Goal: Task Accomplishment & Management: Use online tool/utility

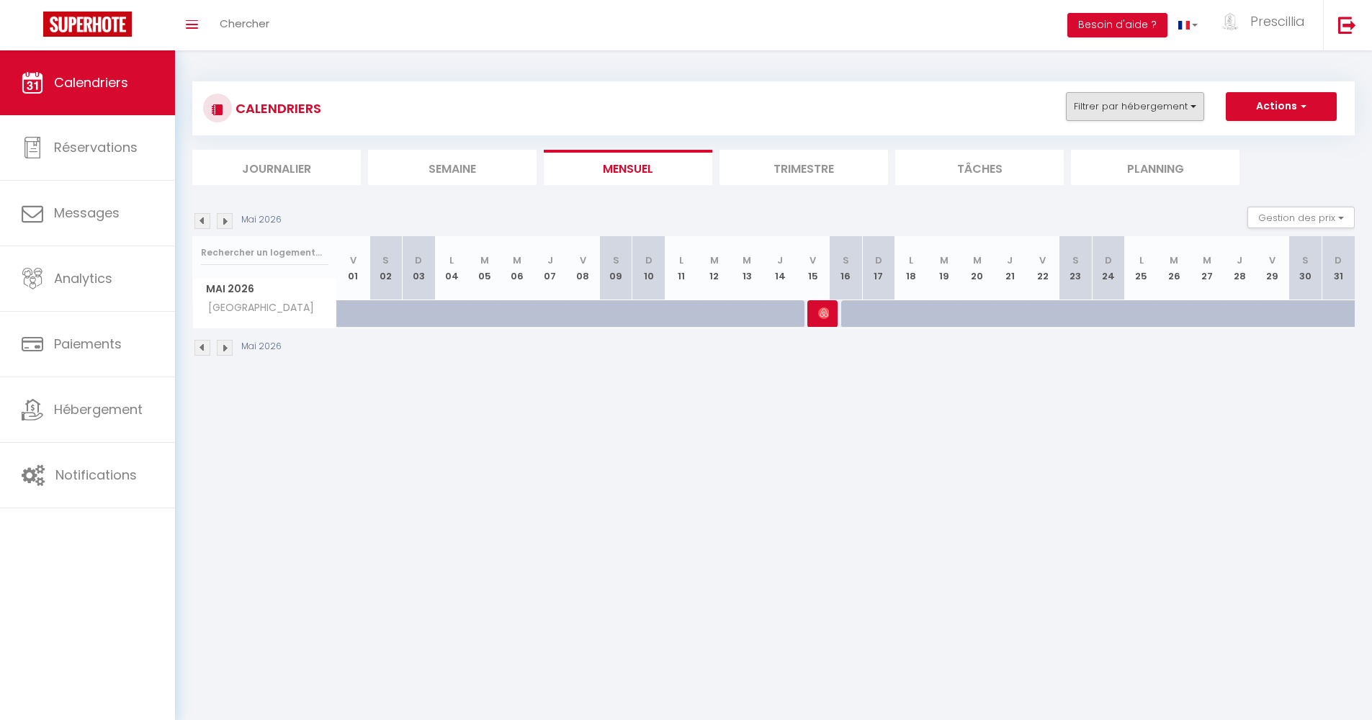
click at [1108, 109] on button "Filtrer par hébergement" at bounding box center [1135, 106] width 138 height 29
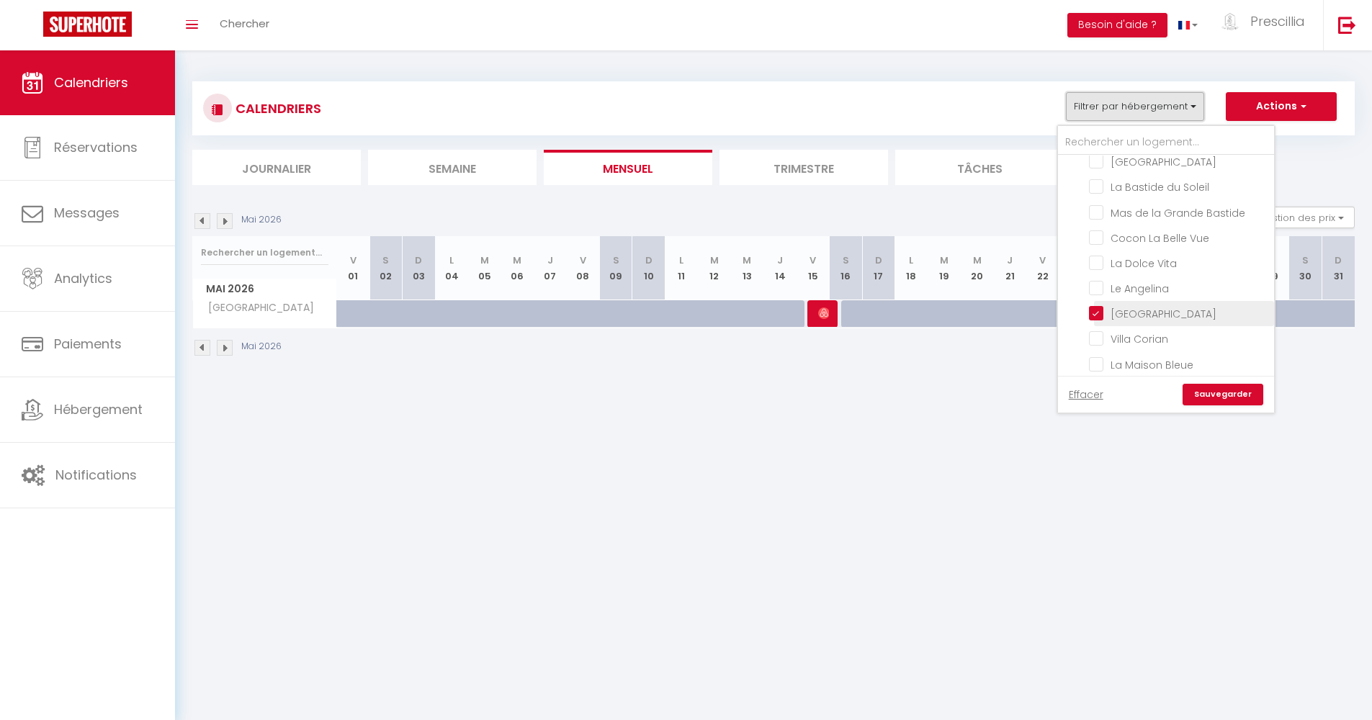
scroll to position [336, 0]
click at [1099, 192] on input "[GEOGRAPHIC_DATA]" at bounding box center [1179, 199] width 180 height 14
checkbox input "false"
click at [1094, 299] on input "Le Parfum de Provence" at bounding box center [1179, 306] width 180 height 14
checkbox input "true"
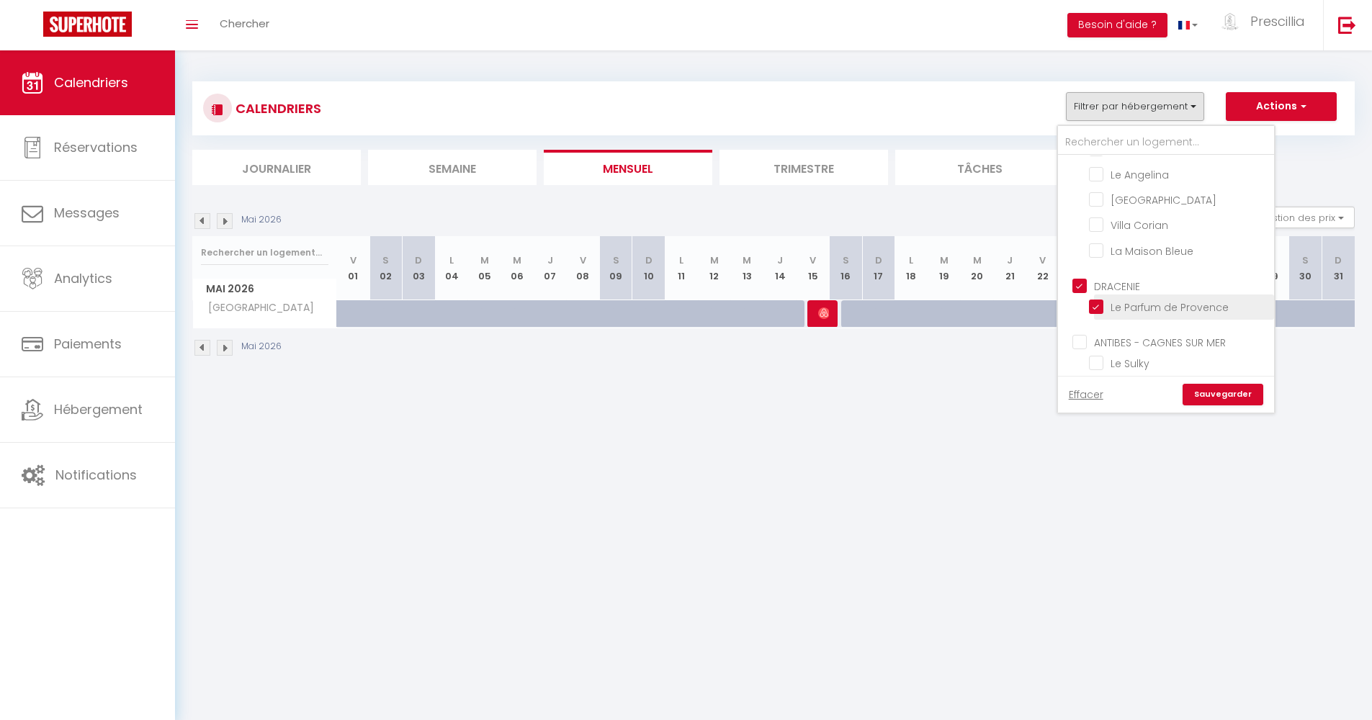
checkbox input "false"
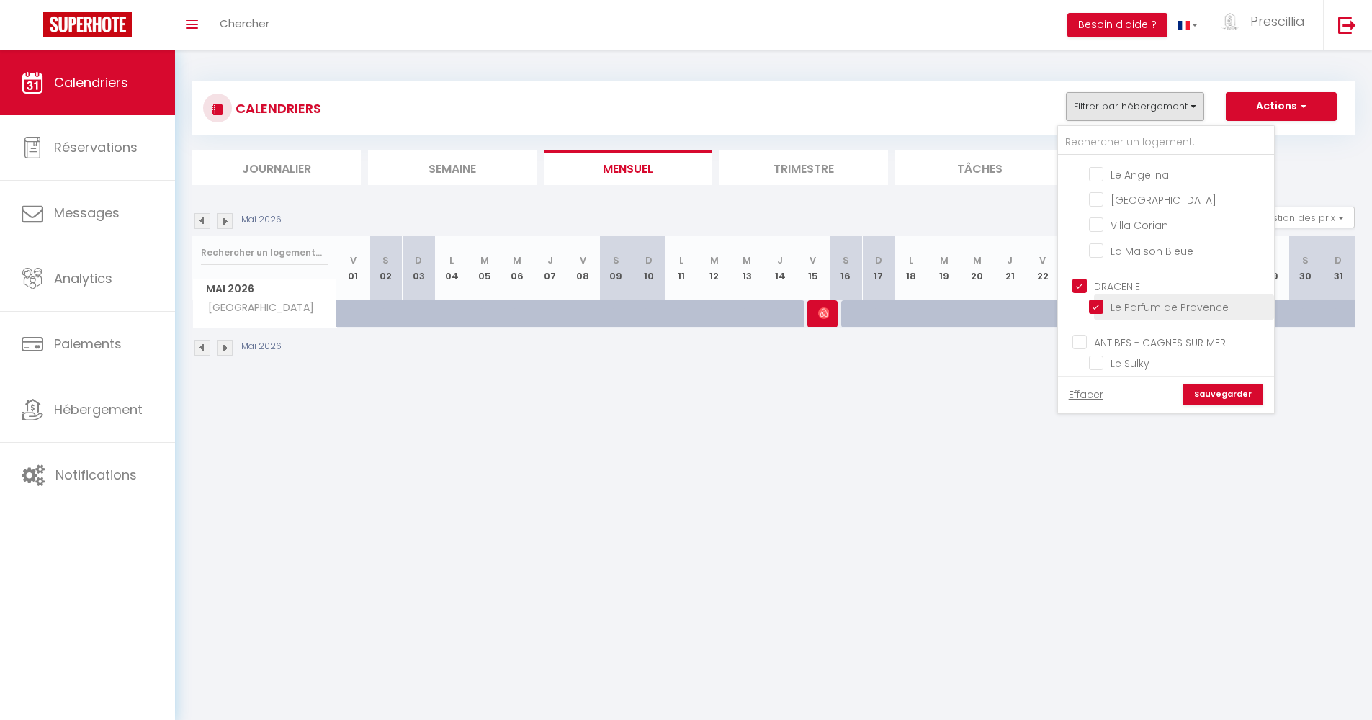
checkbox input "false"
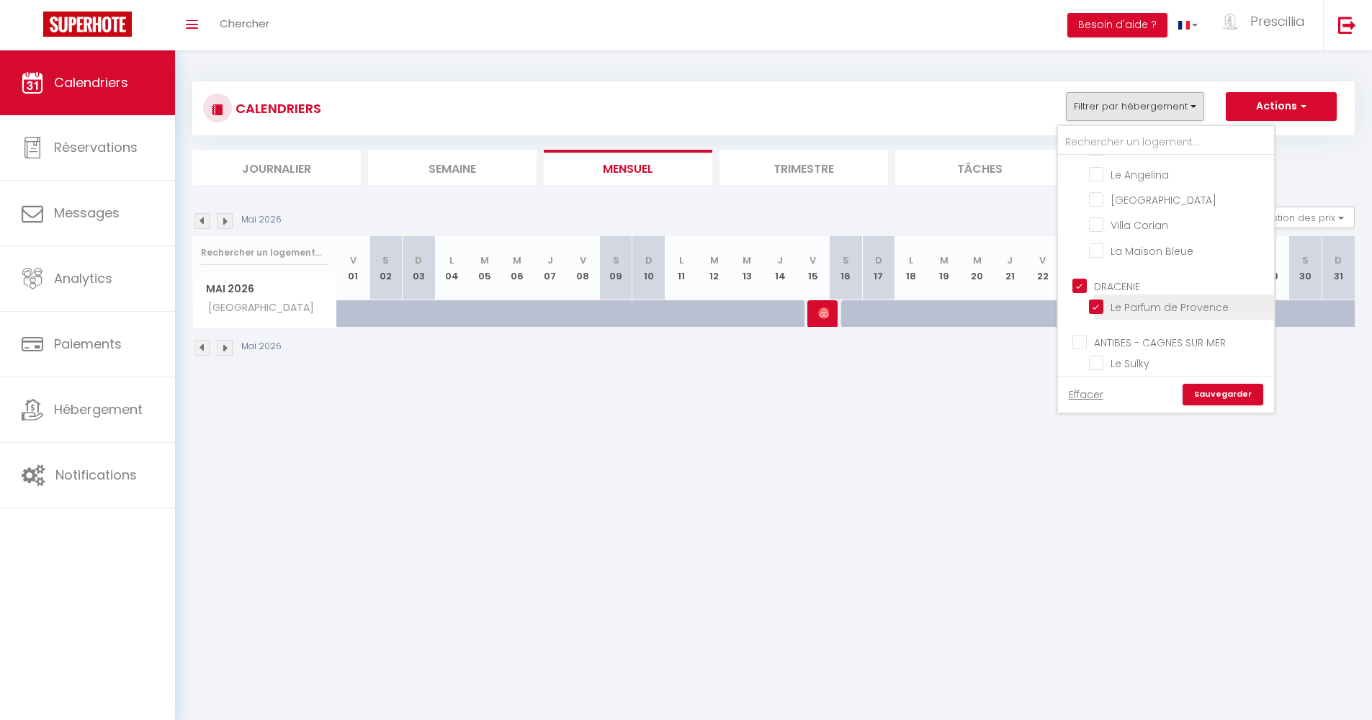
checkbox input "false"
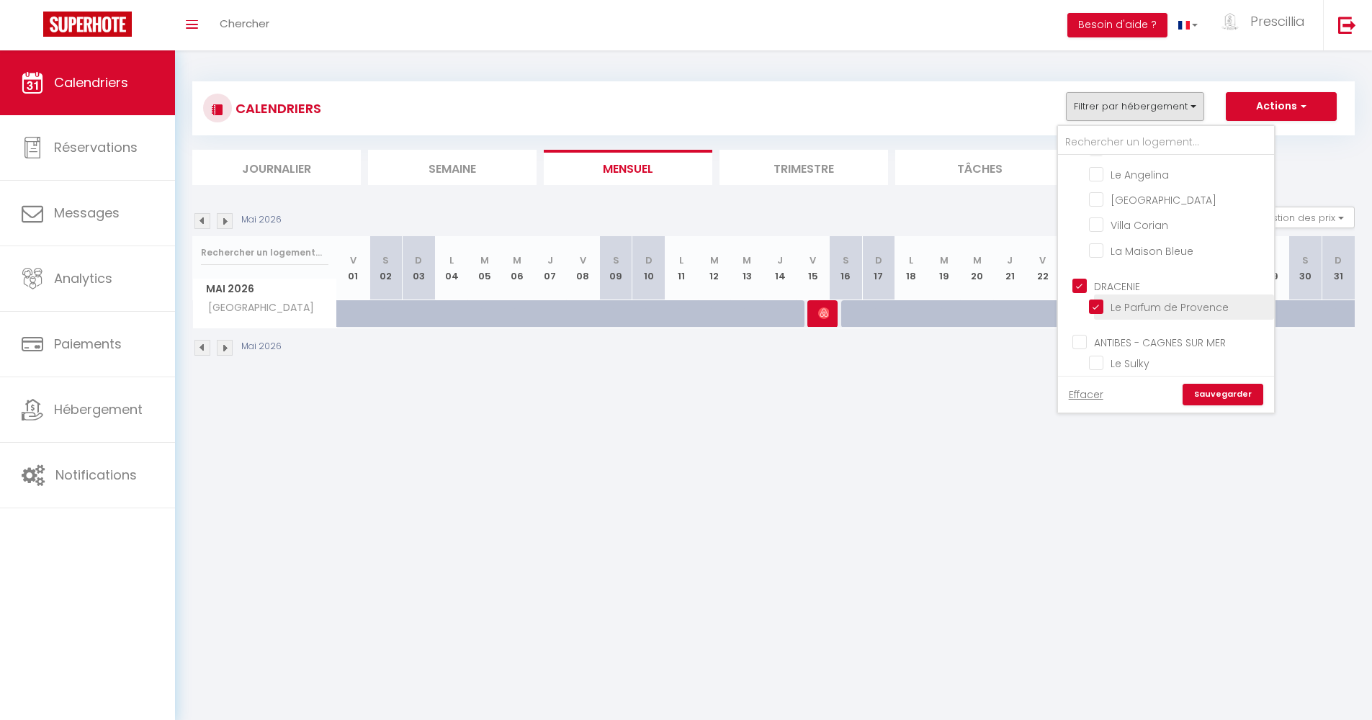
checkbox input "true"
checkbox input "false"
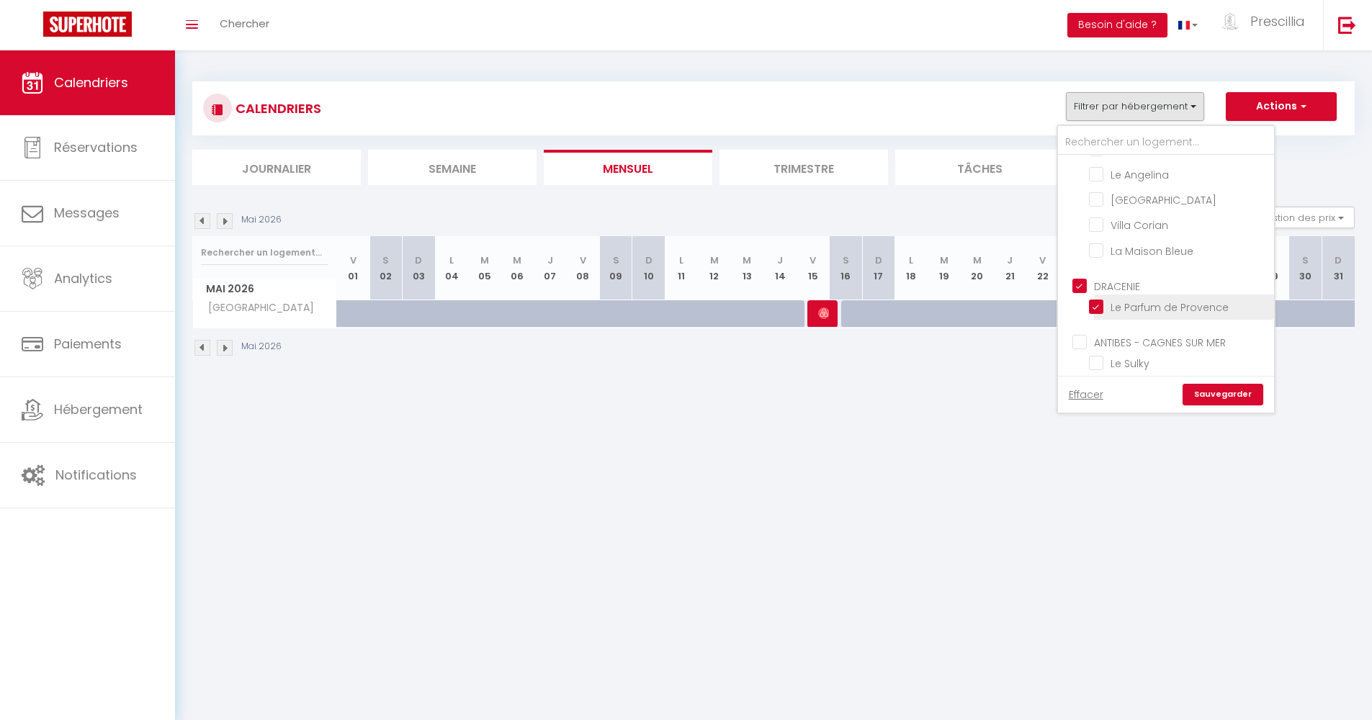
checkbox input "false"
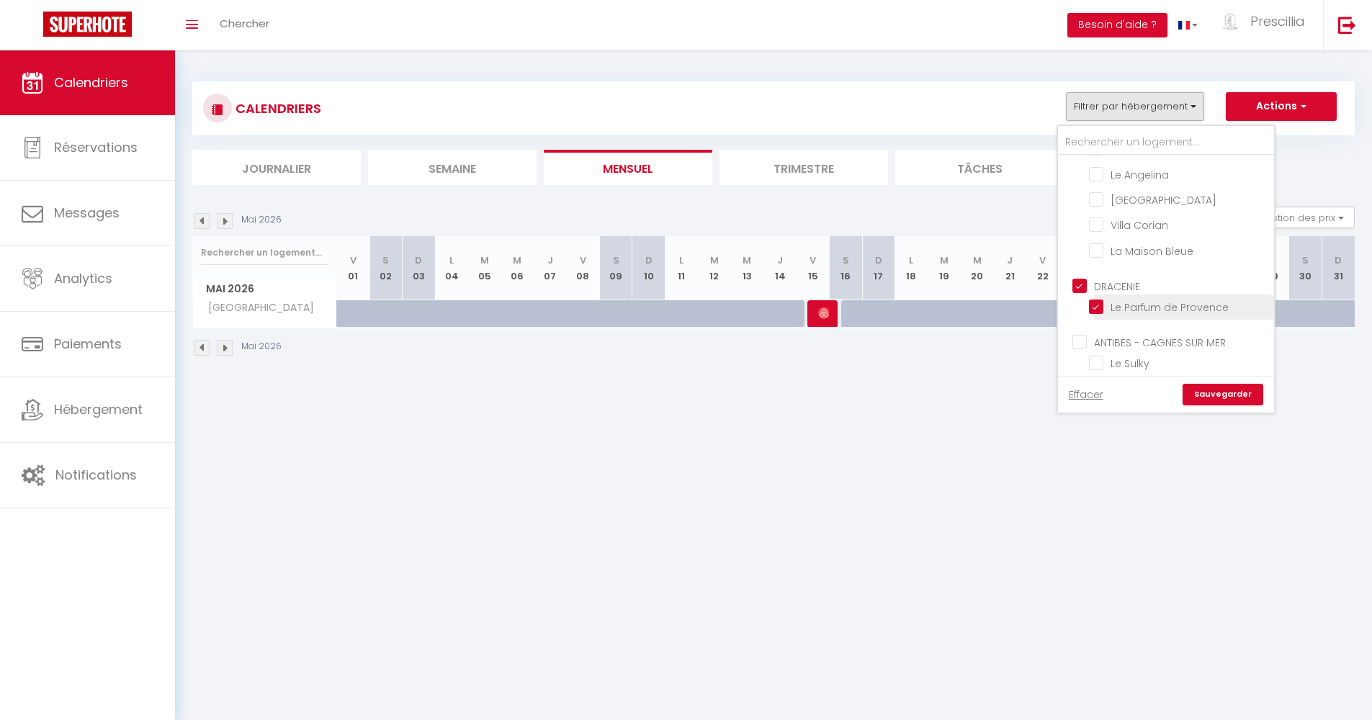
checkbox input "false"
click at [1223, 390] on link "Sauvegarder" at bounding box center [1223, 395] width 81 height 22
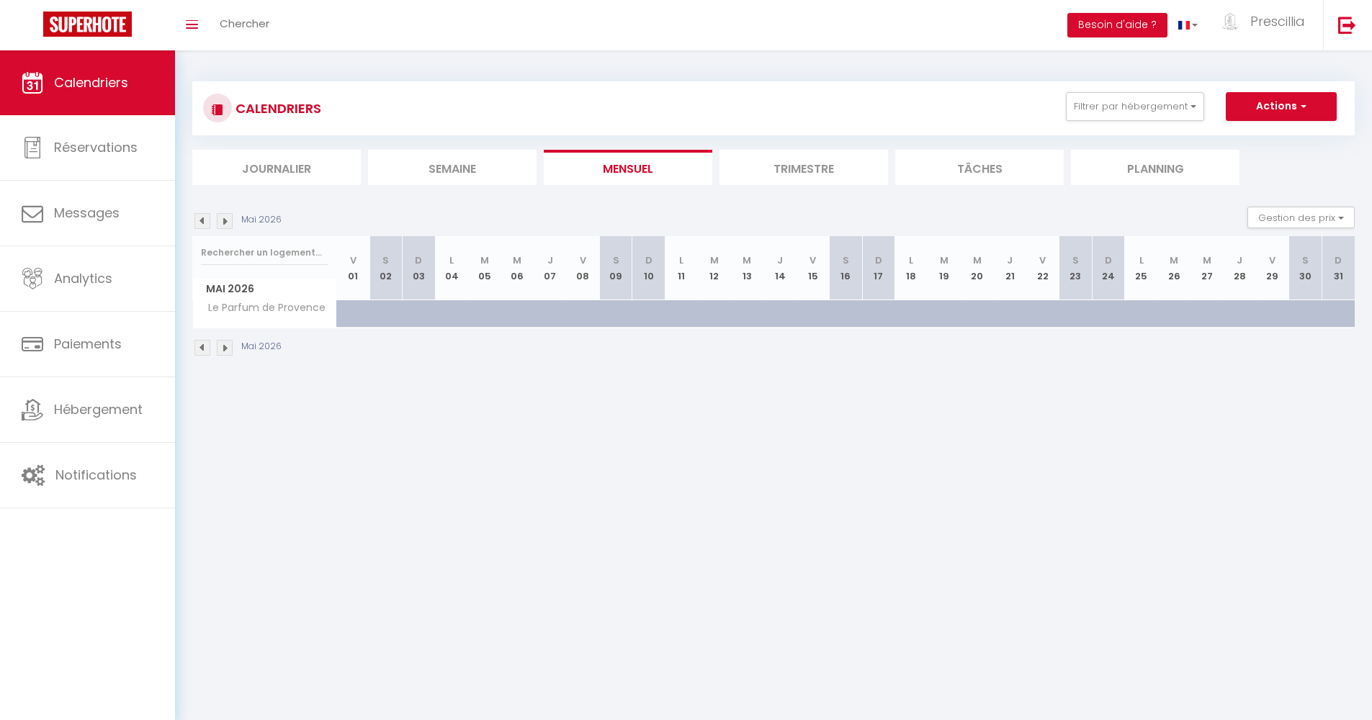
click at [195, 347] on img at bounding box center [203, 348] width 16 height 16
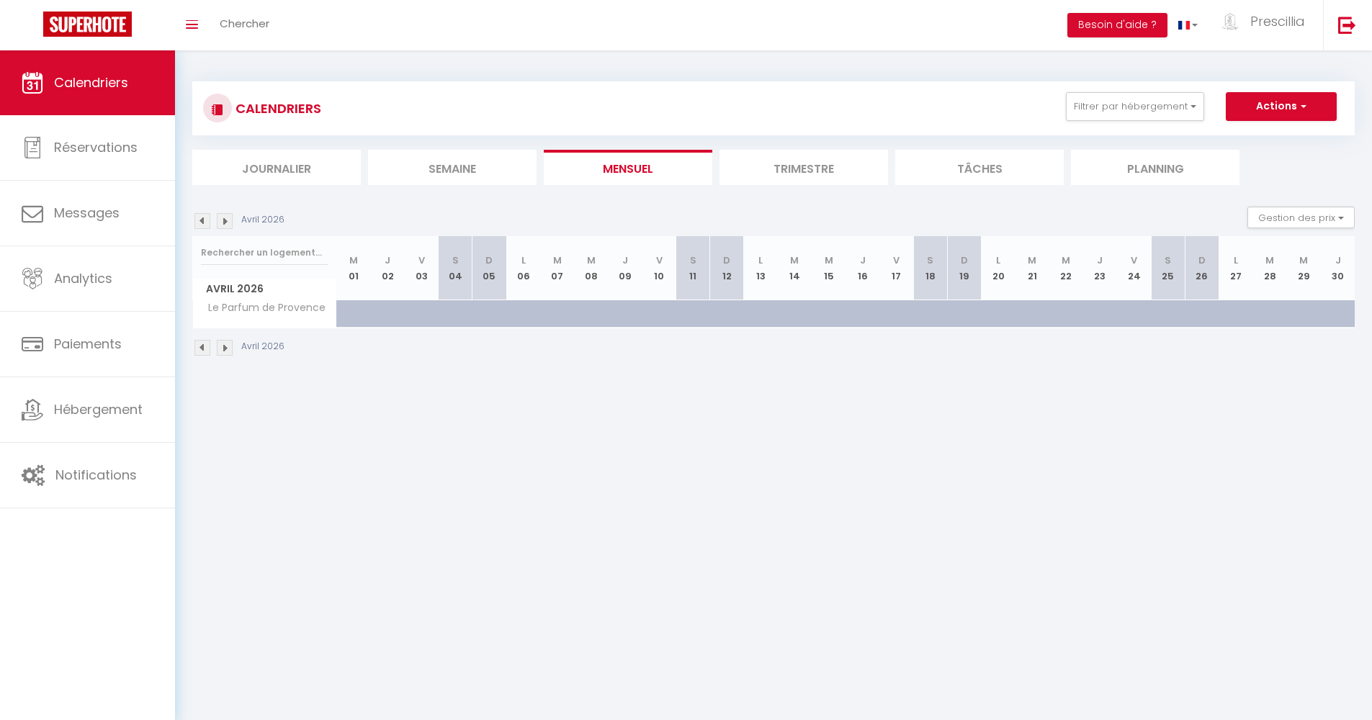
click at [195, 347] on img at bounding box center [203, 348] width 16 height 16
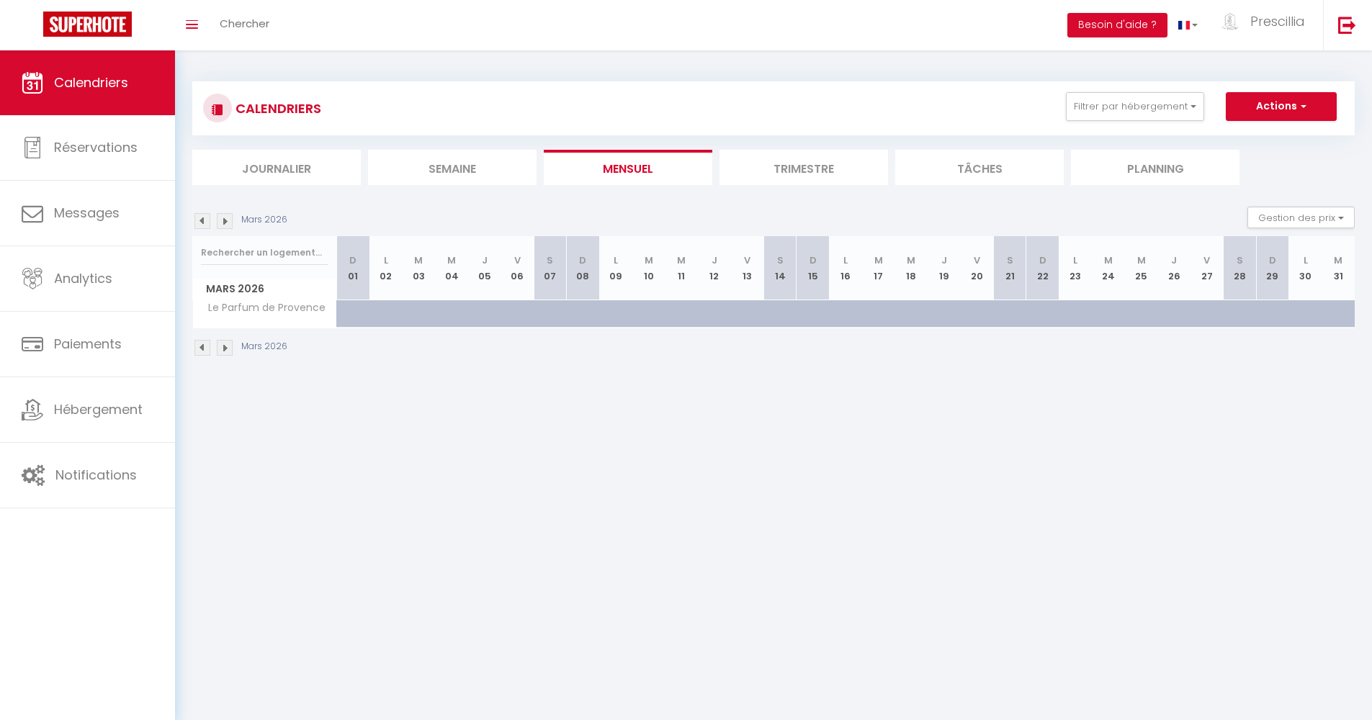
click at [195, 347] on img at bounding box center [203, 348] width 16 height 16
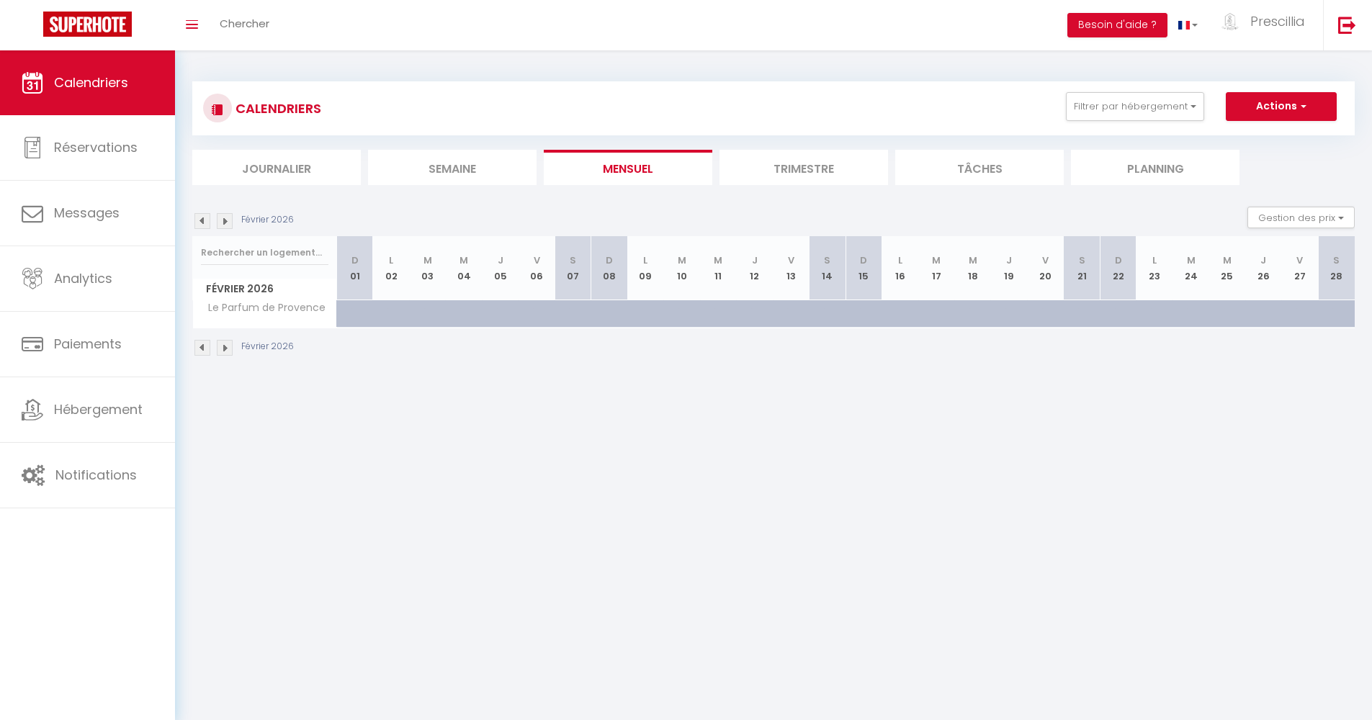
click at [195, 347] on img at bounding box center [203, 348] width 16 height 16
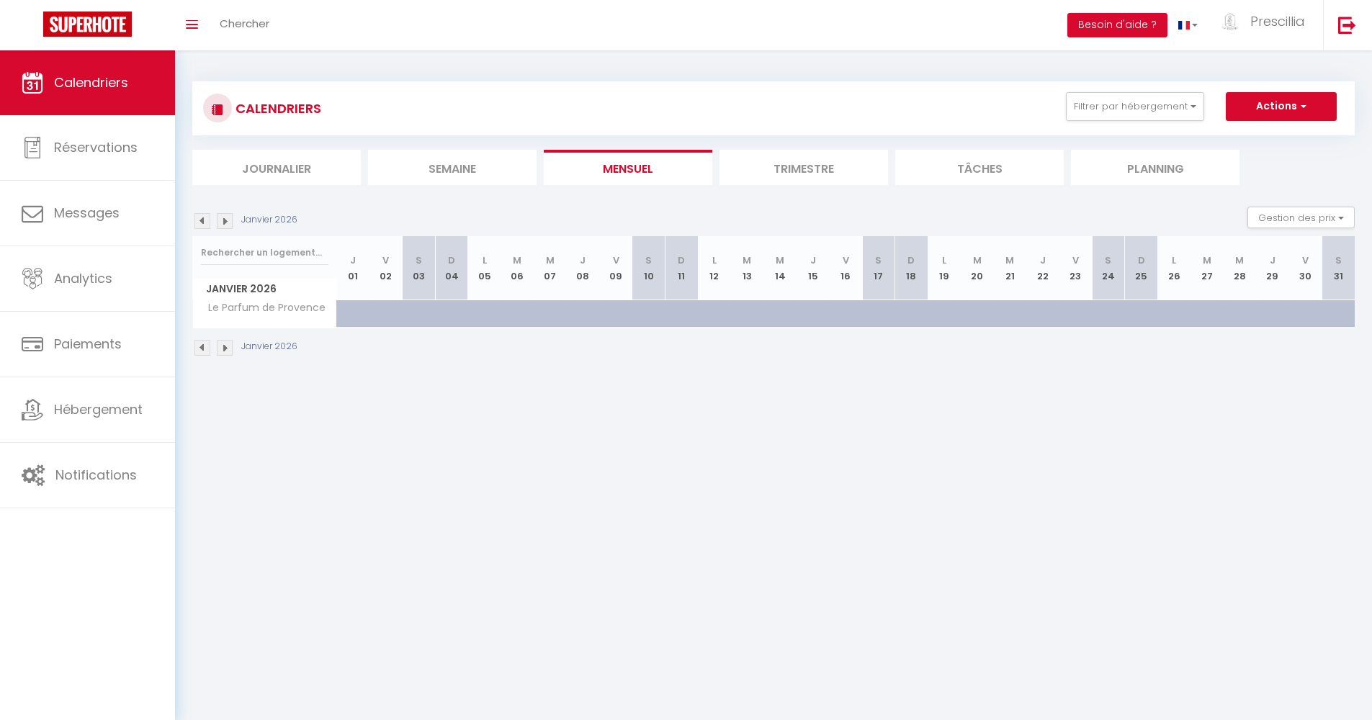
click at [195, 347] on img at bounding box center [203, 348] width 16 height 16
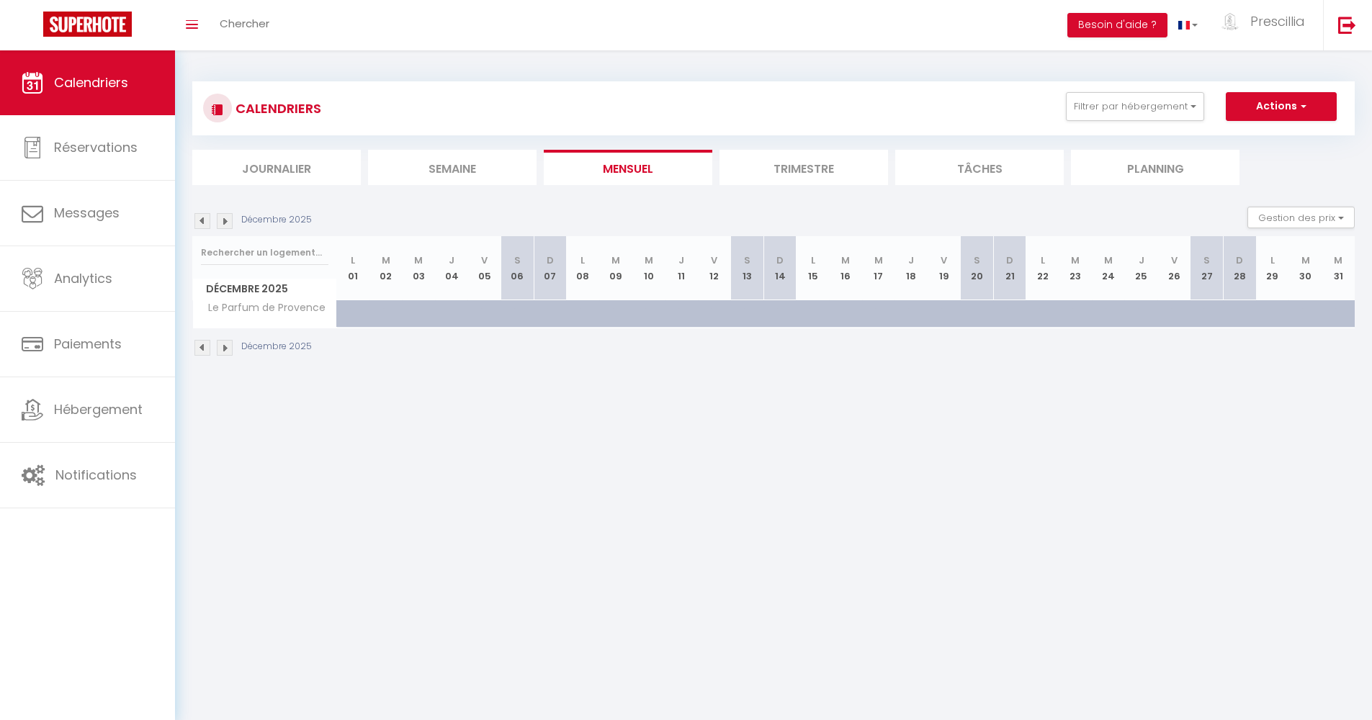
click at [195, 347] on img at bounding box center [203, 348] width 16 height 16
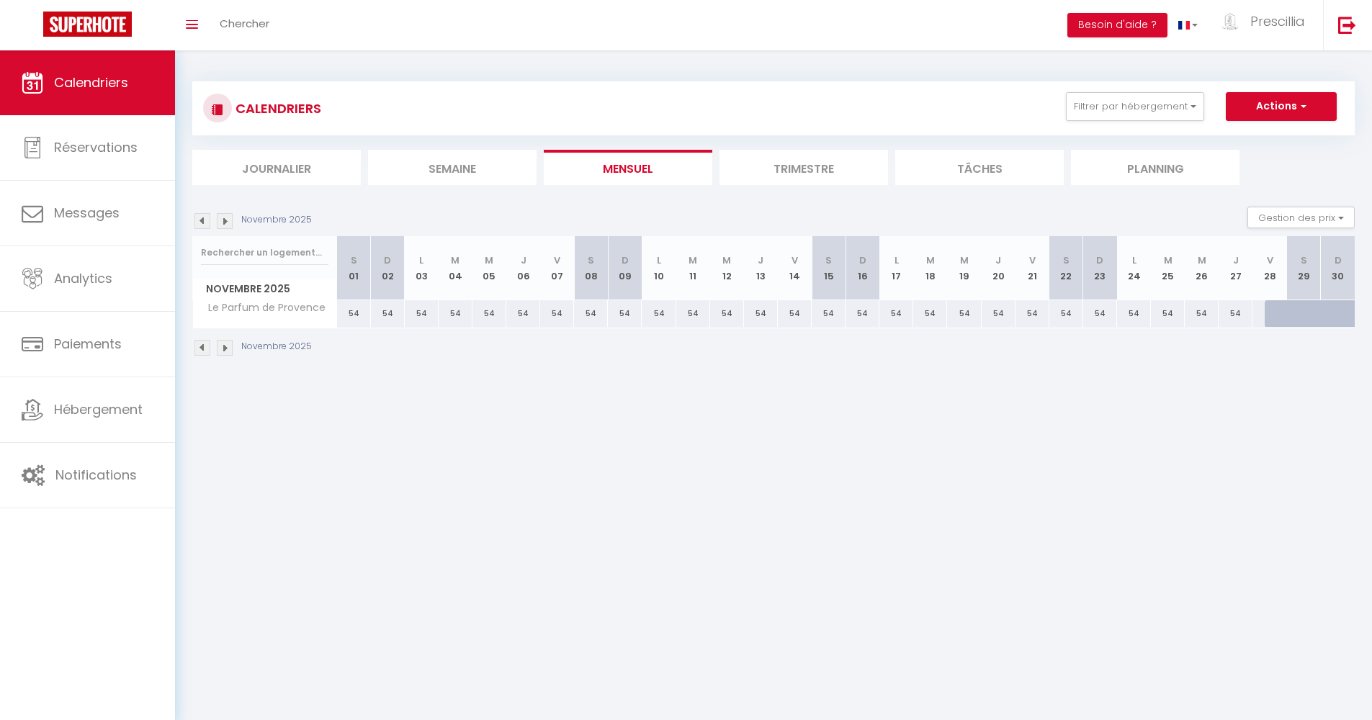
click at [195, 347] on img at bounding box center [203, 348] width 16 height 16
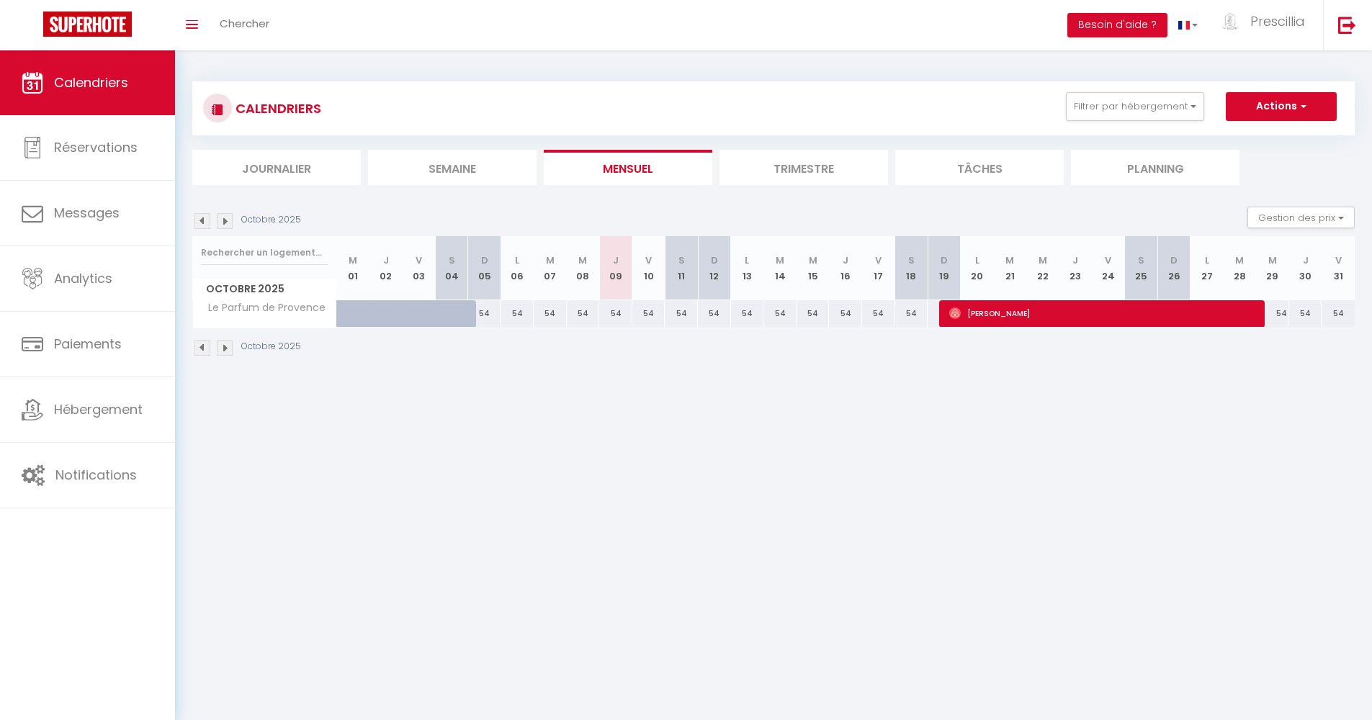
click at [610, 316] on div "54" at bounding box center [615, 313] width 33 height 27
type input "54"
type input "Jeu 09 Octobre 2025"
type input "Ven 10 Octobre 2025"
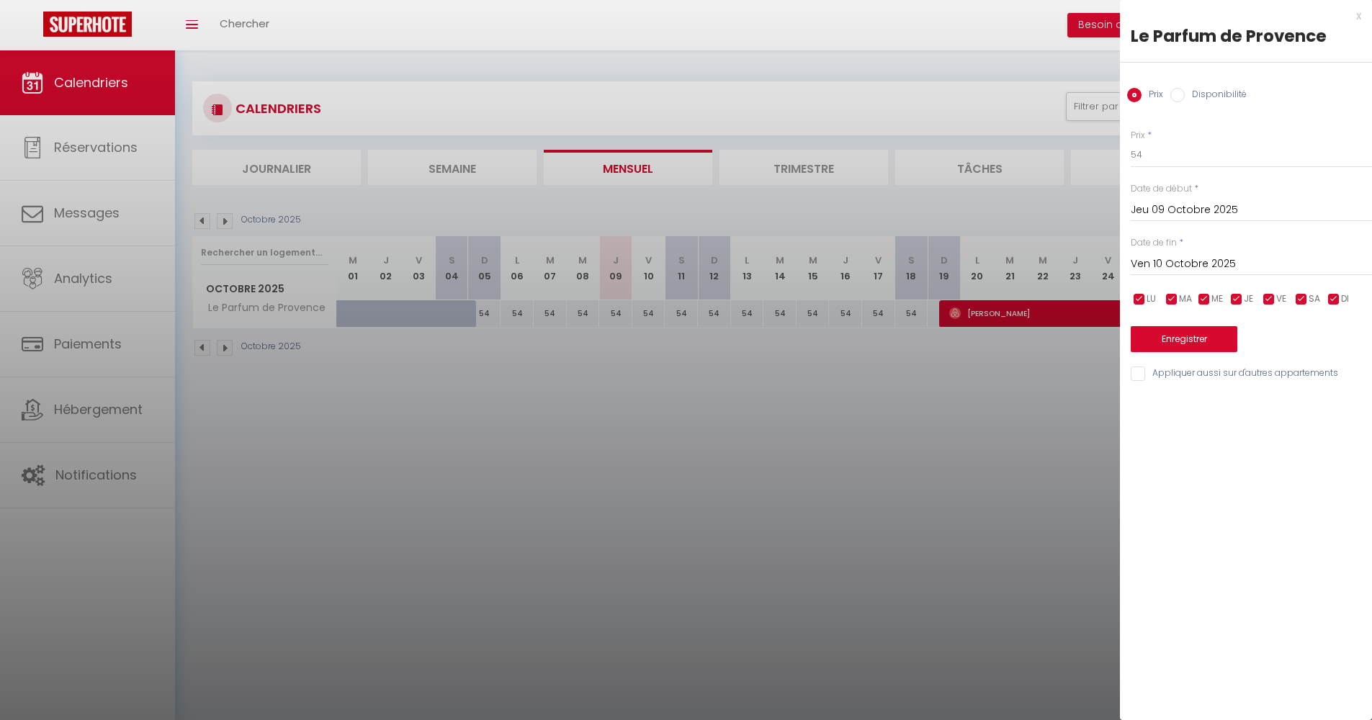
click at [1361, 19] on div "x" at bounding box center [1240, 15] width 241 height 17
